Goal: Navigation & Orientation: Find specific page/section

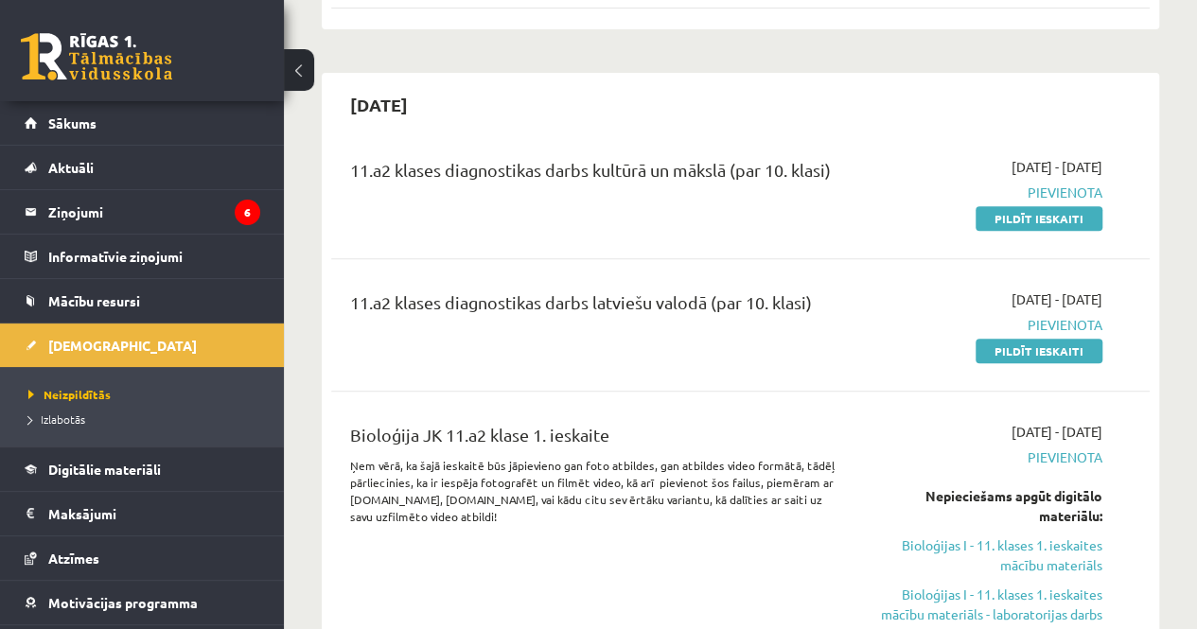
scroll to position [365, 0]
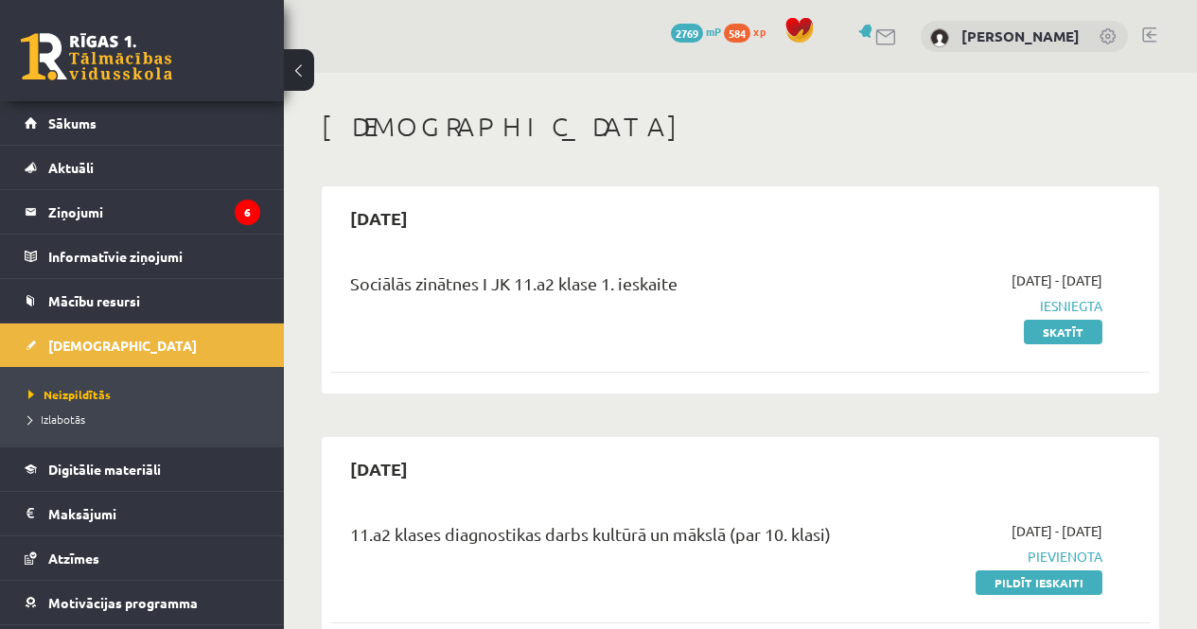
scroll to position [365, 0]
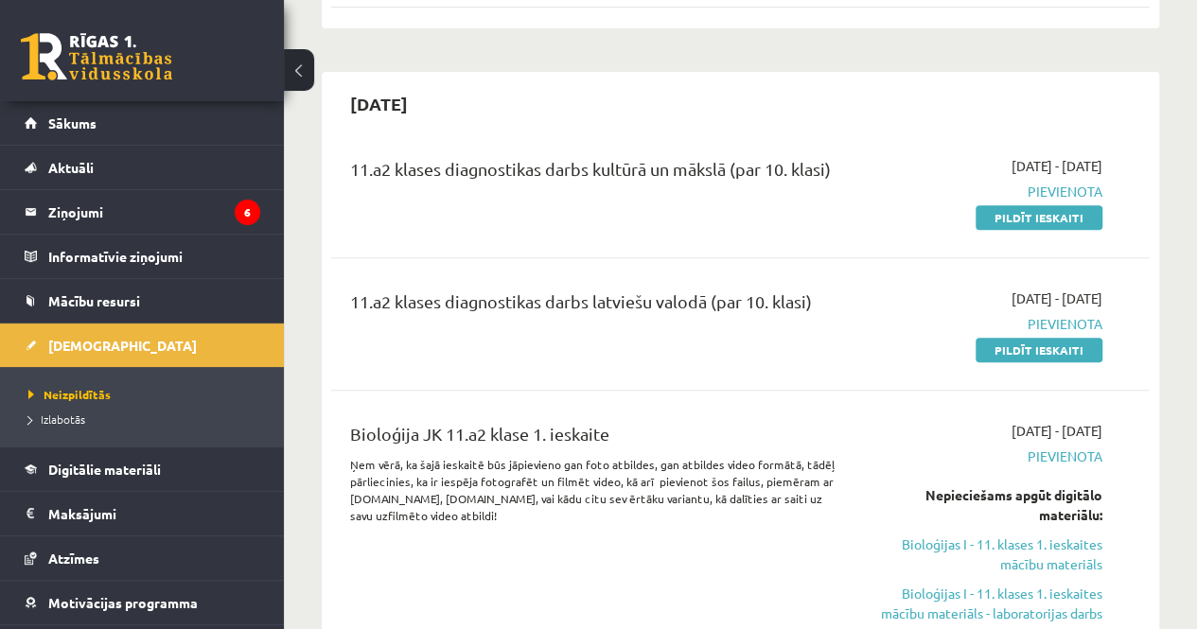
click at [97, 99] on div "0 Dāvanas 2769 mP 584 xp" at bounding box center [142, 50] width 284 height 101
click at [98, 109] on link "Sākums" at bounding box center [143, 123] width 236 height 44
